Goal: Check status: Check status

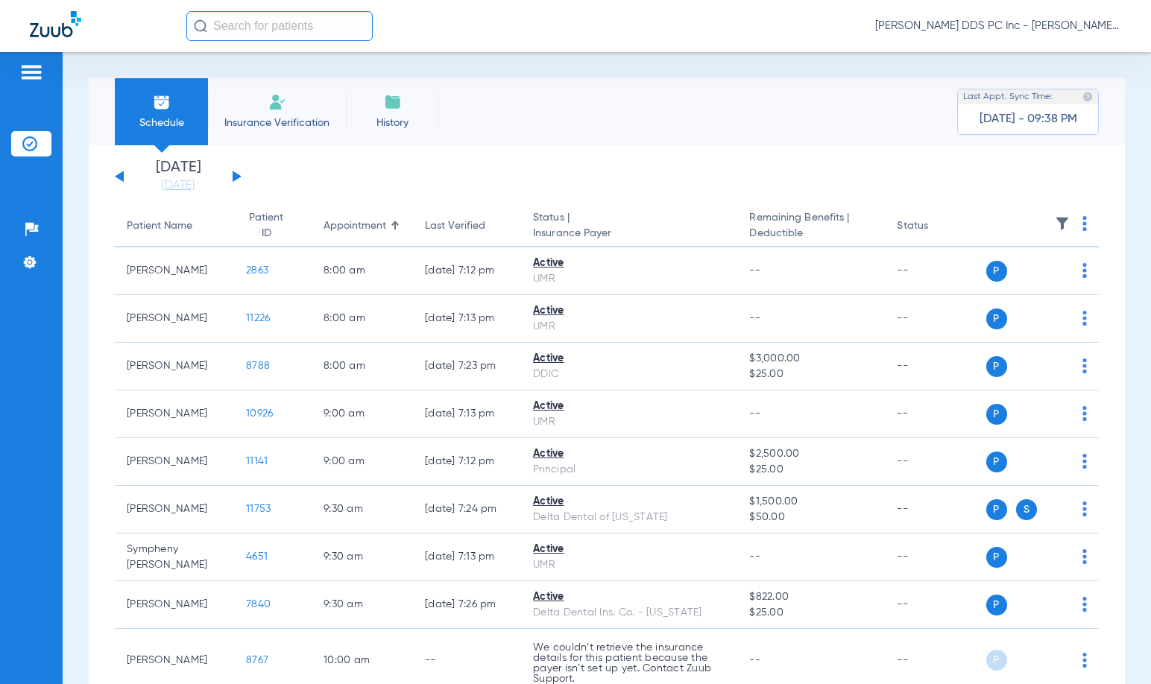
click at [230, 174] on div "[DATE] [DATE] [DATE] [DATE] [DATE] [DATE] [DATE] [DATE] [DATE] [DATE] [DATE] [D…" at bounding box center [178, 176] width 127 height 33
click at [235, 178] on button at bounding box center [237, 176] width 9 height 11
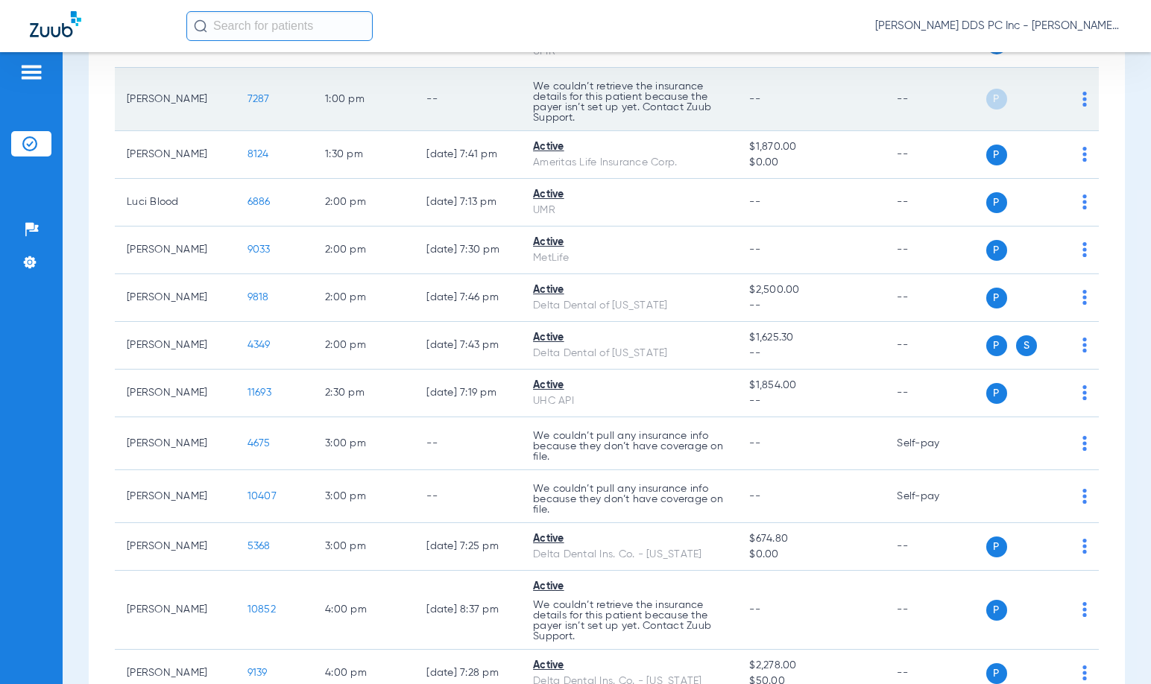
scroll to position [1286, 0]
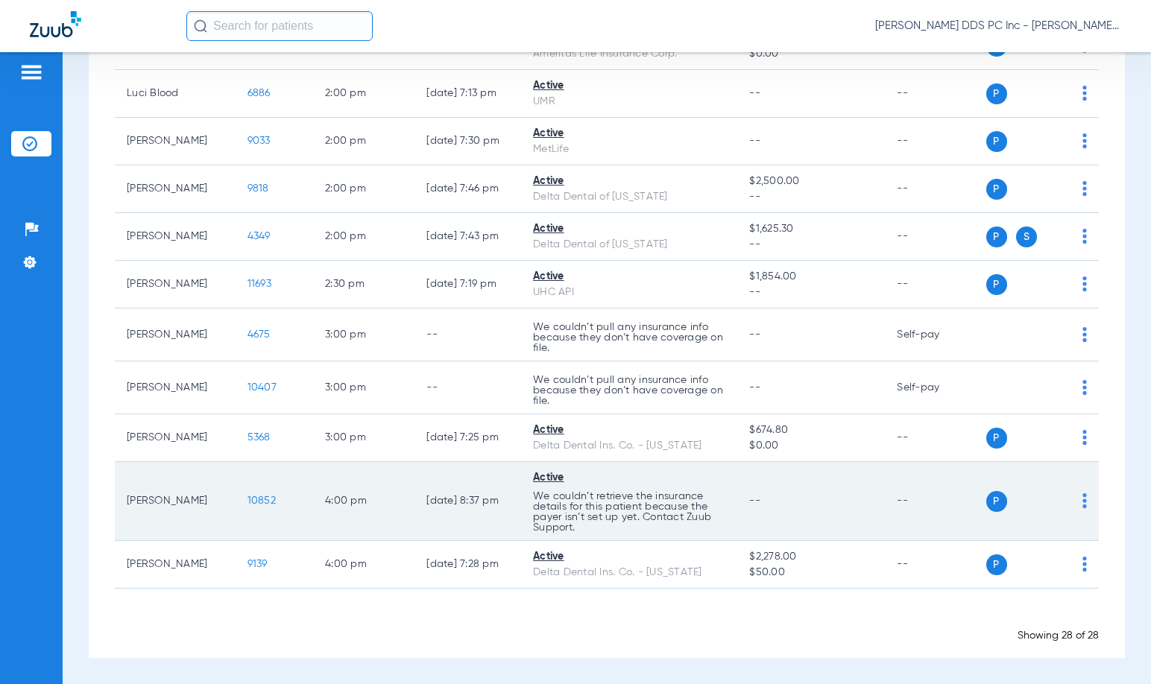
click at [254, 506] on span "10852" at bounding box center [261, 501] width 28 height 10
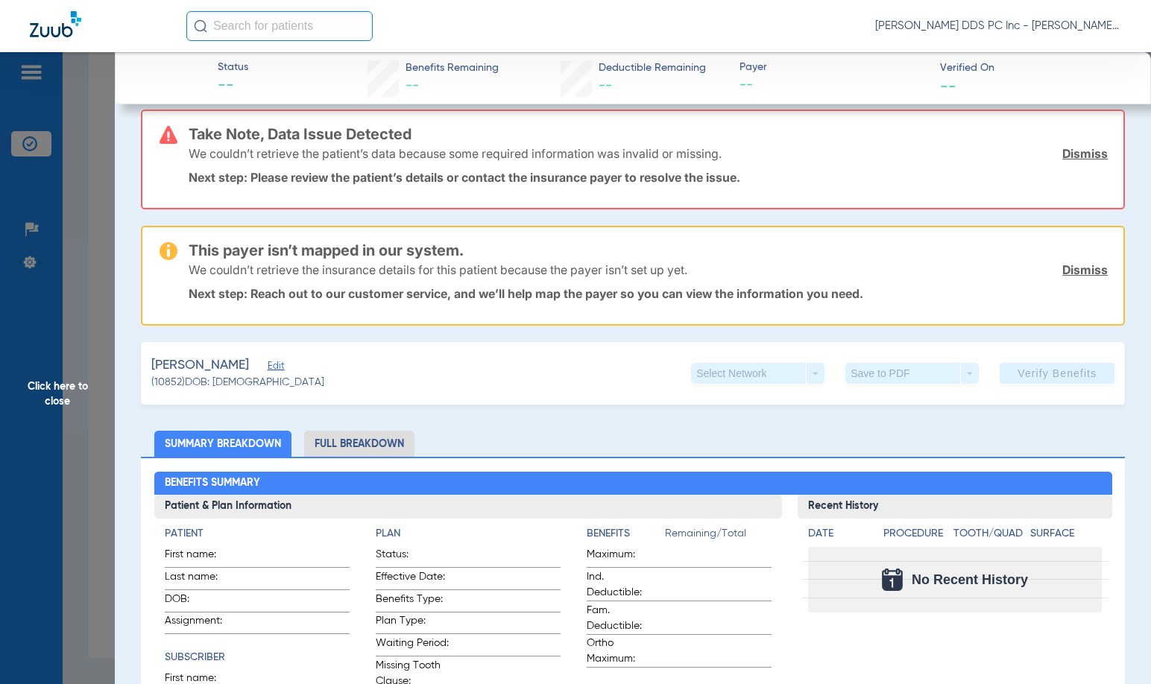
scroll to position [0, 0]
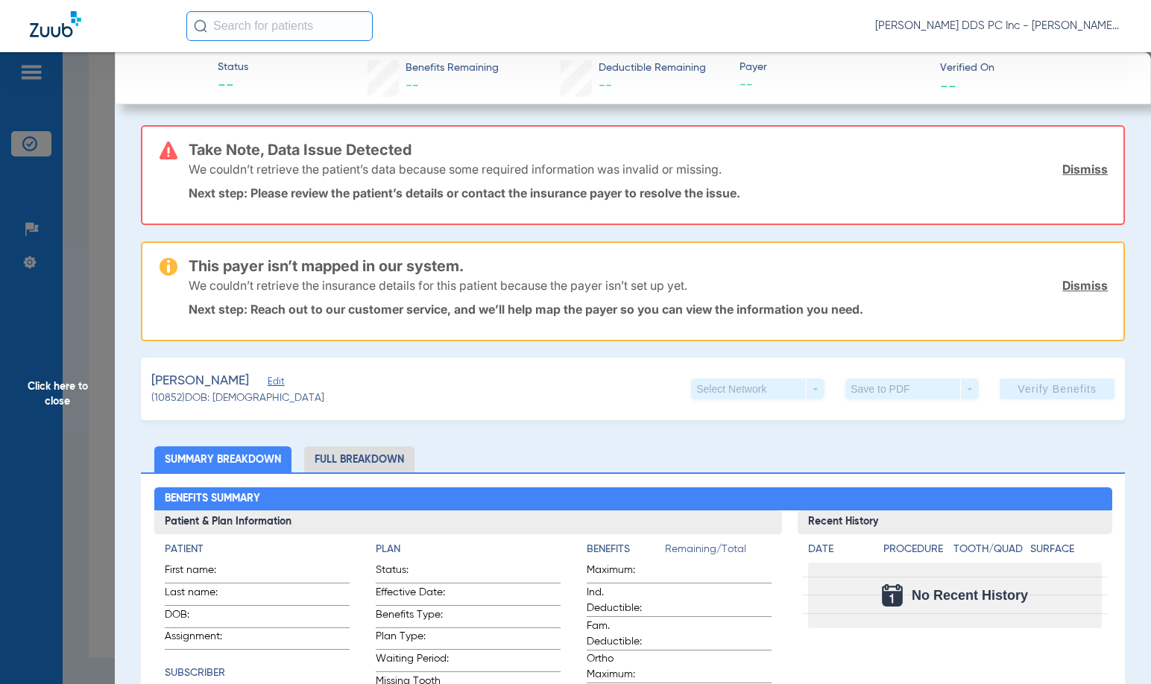
click at [59, 388] on span "Click here to close" at bounding box center [57, 394] width 115 height 684
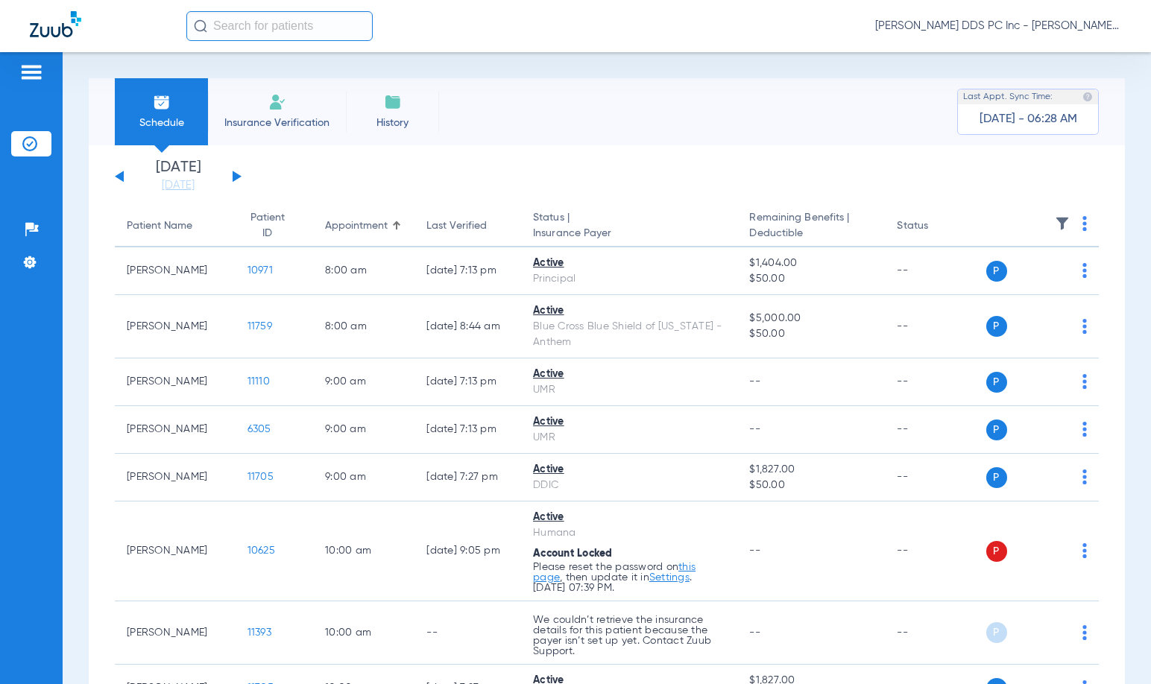
click at [121, 177] on button at bounding box center [119, 176] width 9 height 11
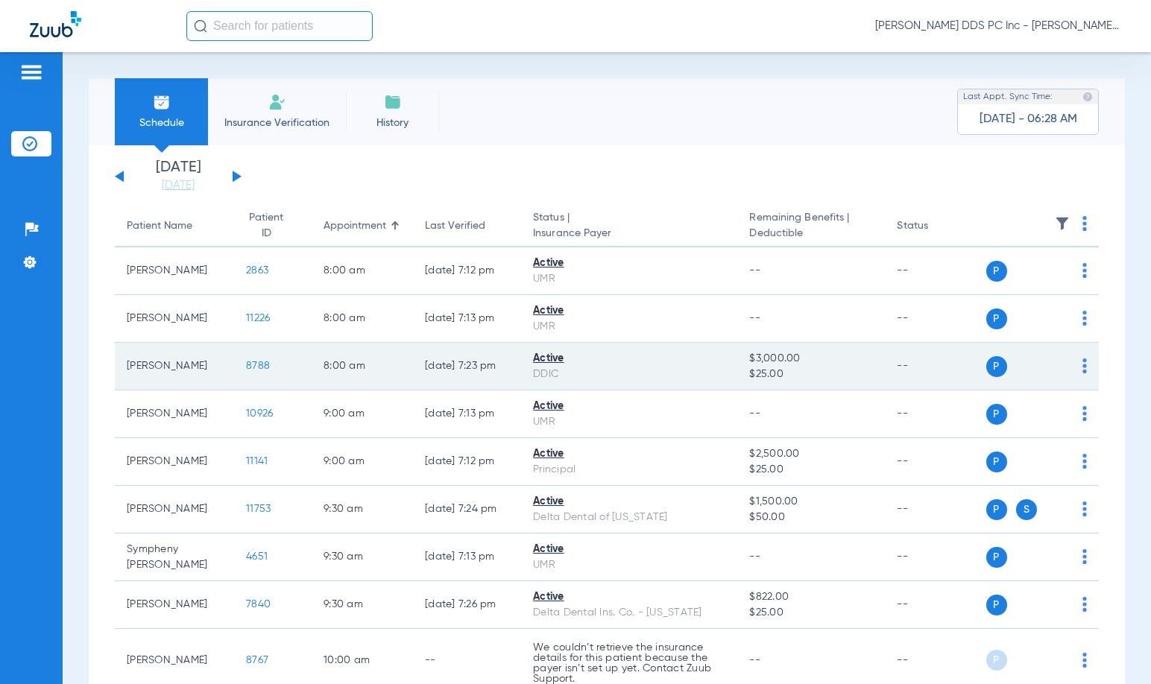
click at [246, 371] on span "8788" at bounding box center [258, 366] width 24 height 10
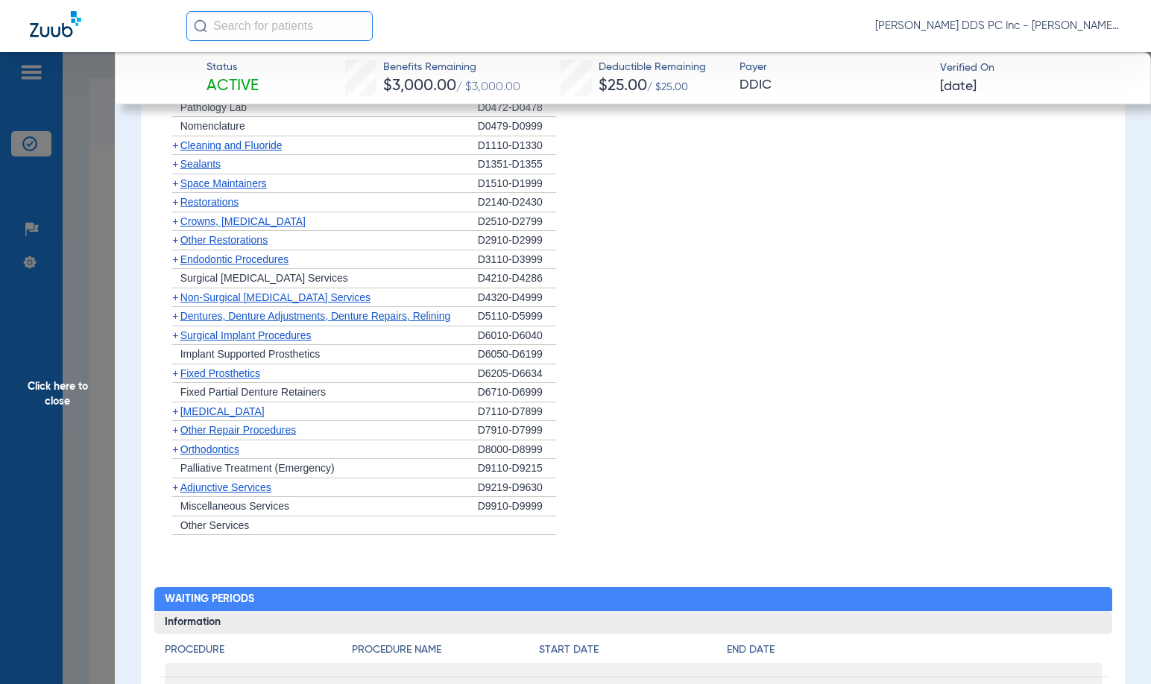
scroll to position [911, 0]
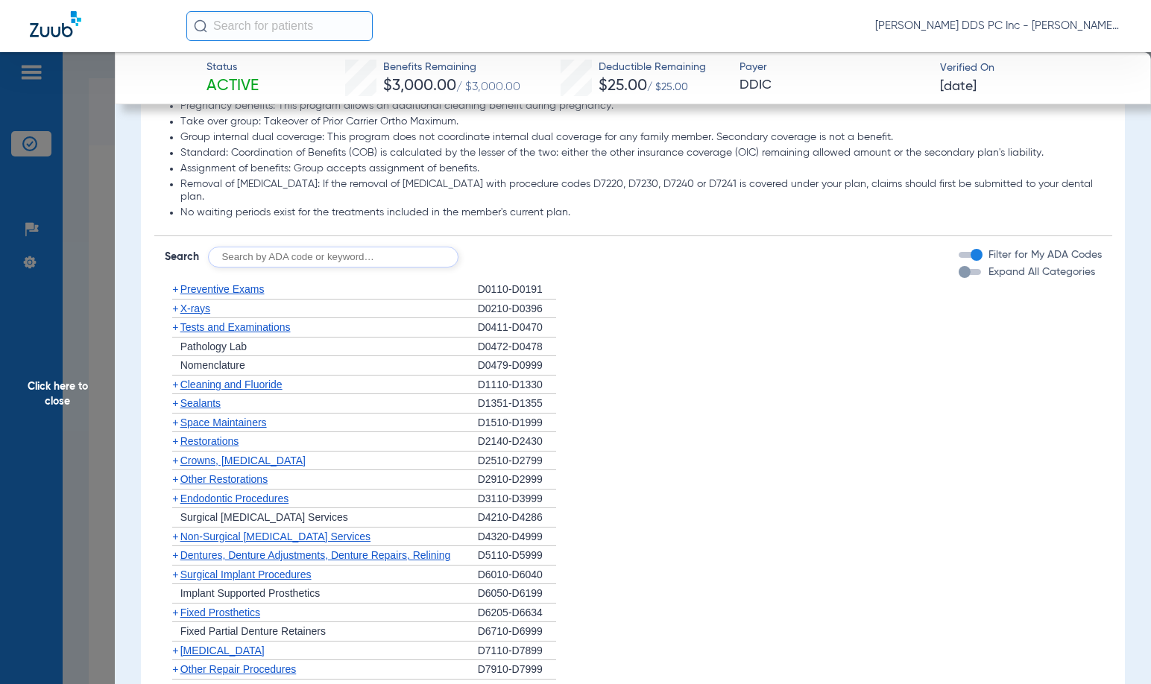
click at [204, 314] on span "X-rays" at bounding box center [195, 309] width 30 height 12
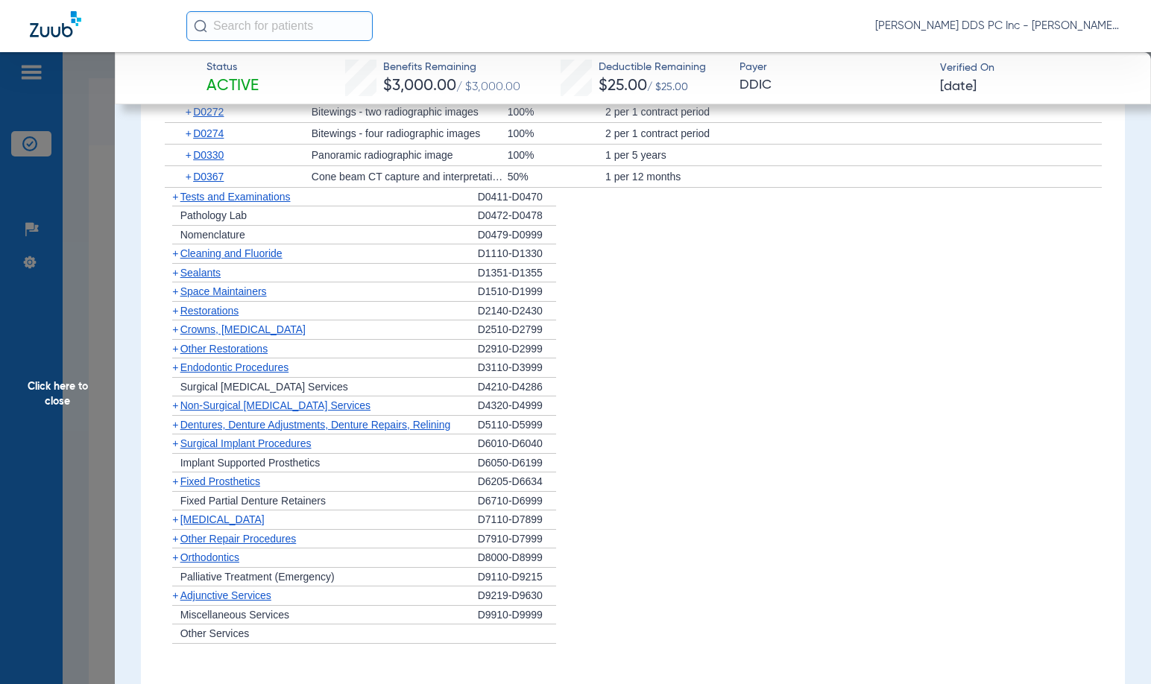
scroll to position [1284, 0]
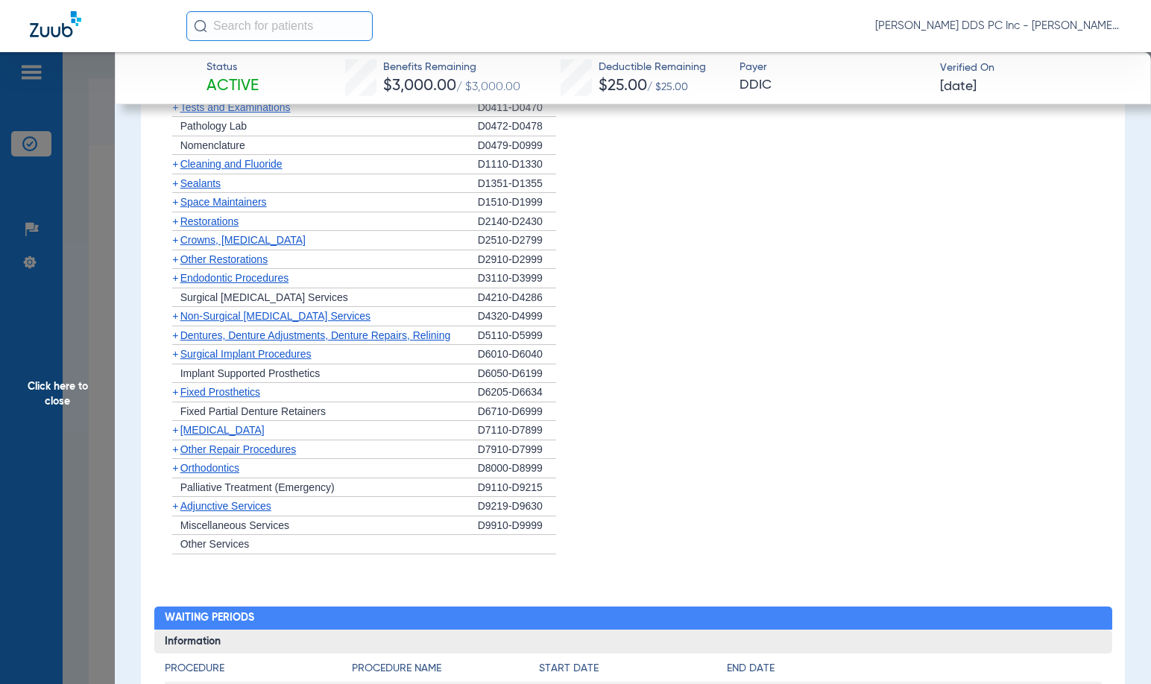
click at [199, 170] on span "Cleaning and Fluoride" at bounding box center [231, 164] width 102 height 12
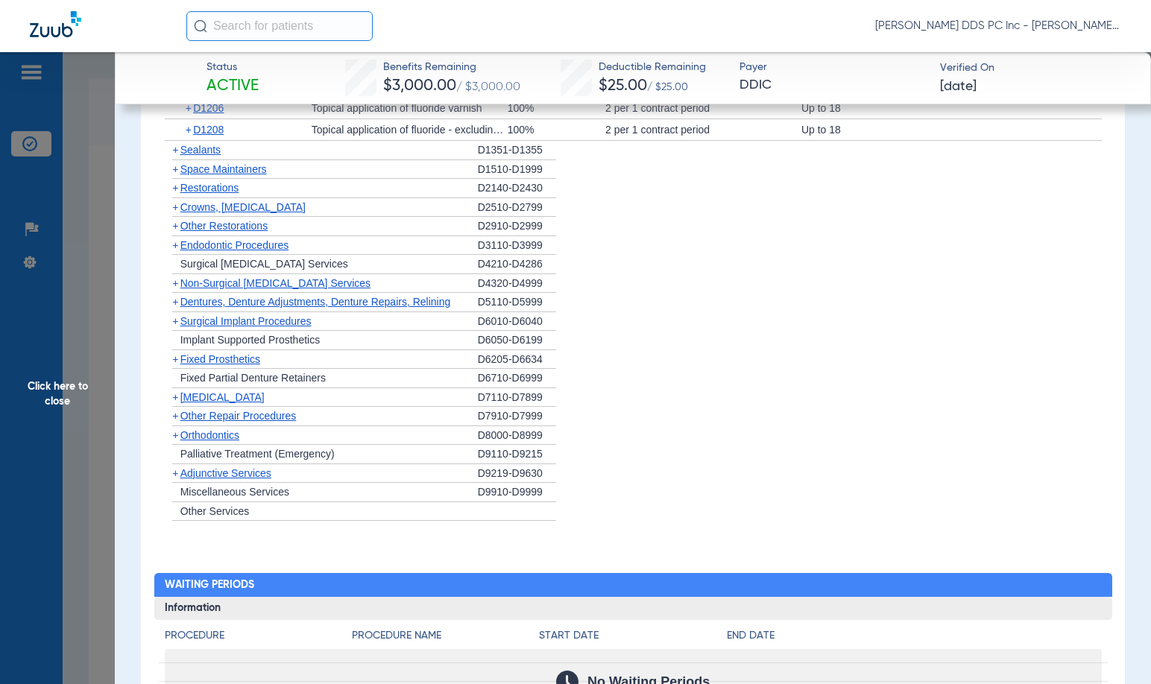
scroll to position [1408, 0]
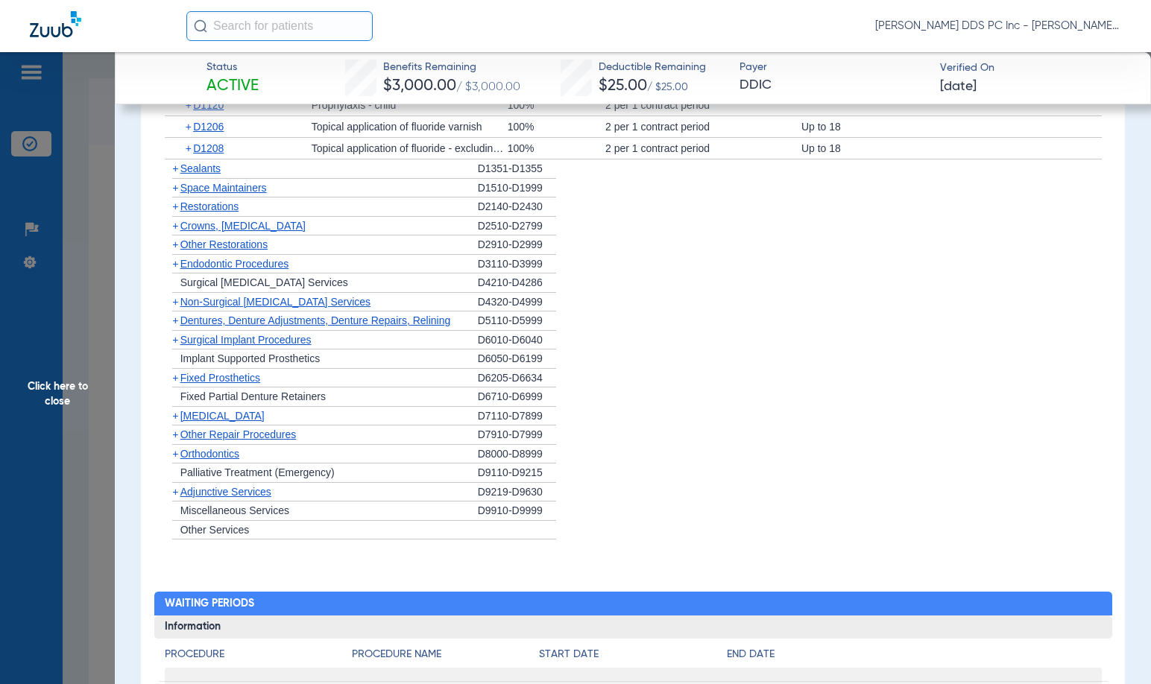
click at [241, 308] on span "Non-Surgical [MEDICAL_DATA] Services" at bounding box center [275, 302] width 190 height 12
